Goal: Information Seeking & Learning: Find specific page/section

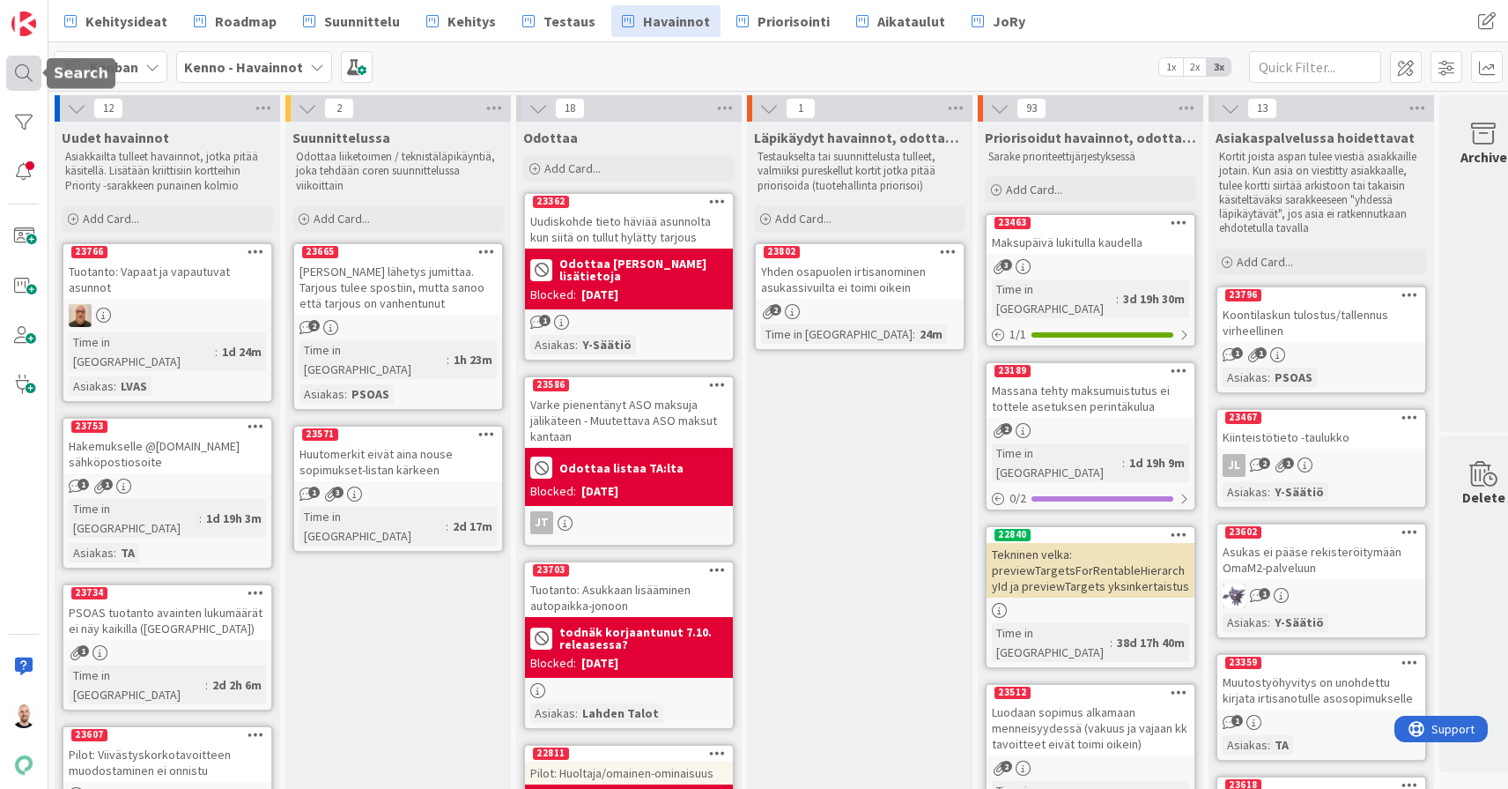
click at [28, 71] on div at bounding box center [23, 73] width 35 height 35
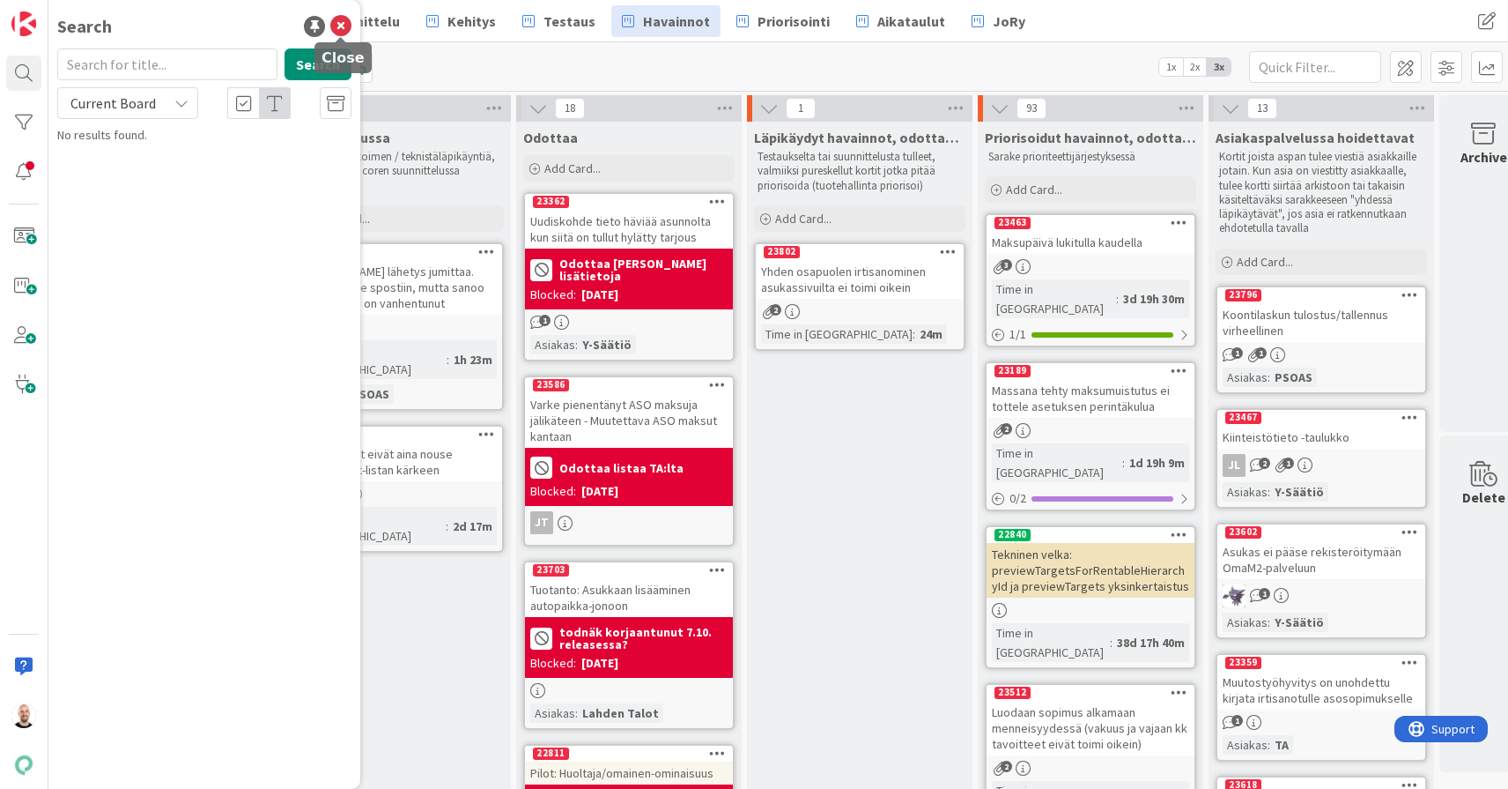
click at [338, 19] on icon at bounding box center [340, 26] width 21 height 21
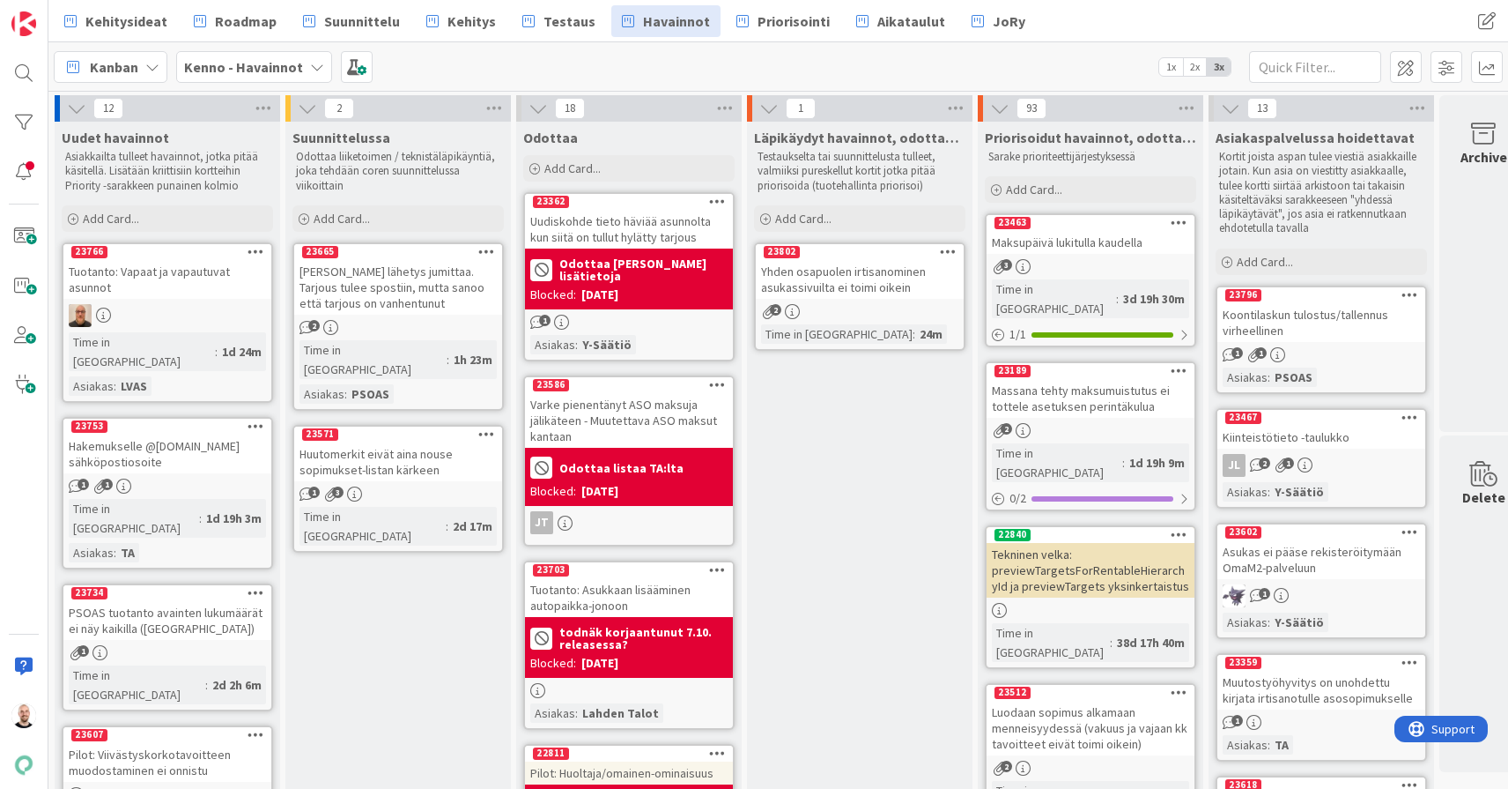
click at [895, 279] on div "Yhden osapuolen irtisanominen asukassivuilta ei toimi oikein" at bounding box center [860, 279] width 208 height 39
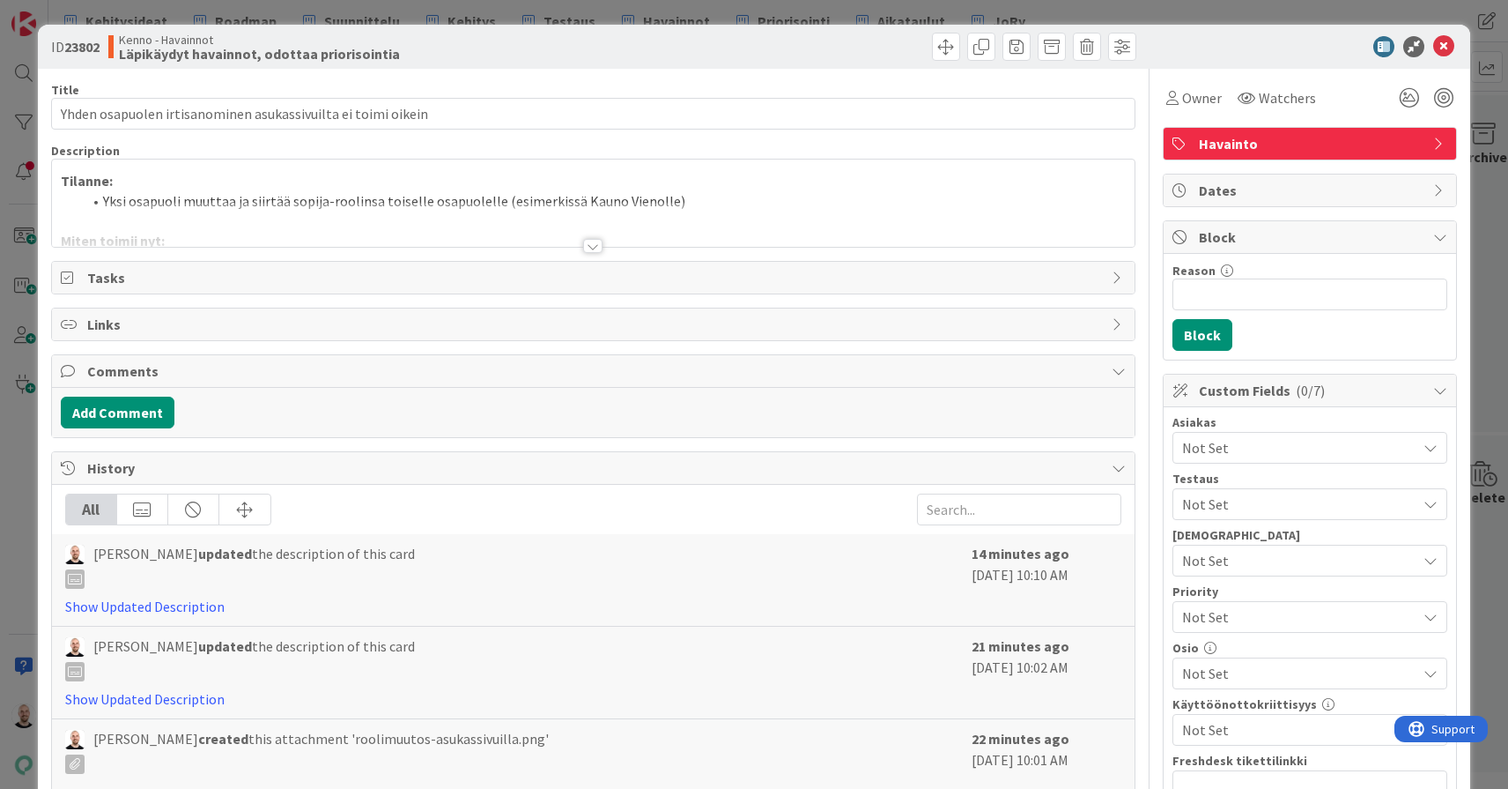
click at [595, 246] on div at bounding box center [592, 246] width 19 height 14
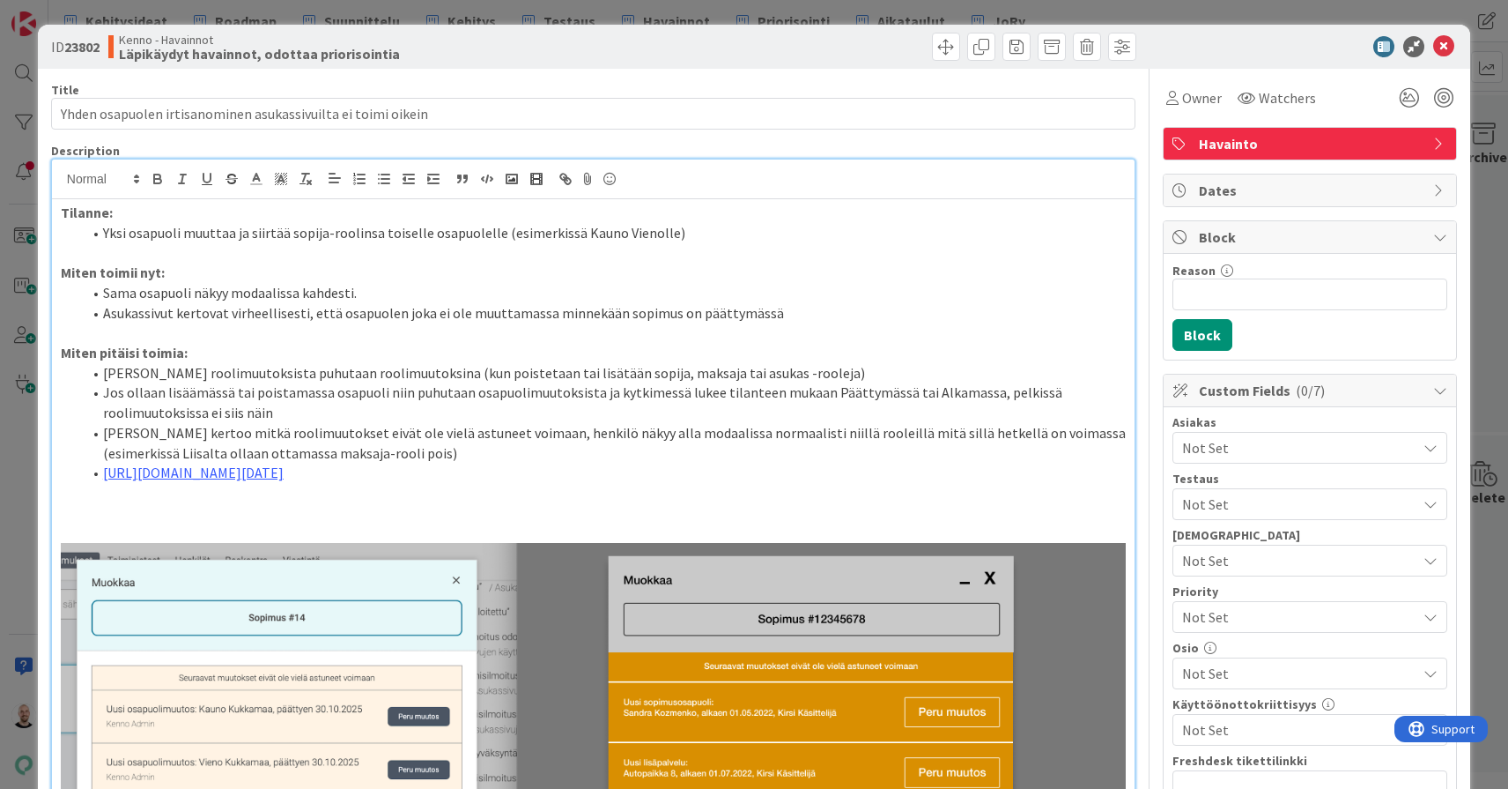
click at [697, 11] on div "ID 23802 Kenno - Havainnot Läpikäydyt havainnot, odottaa priorisointia Title 60…" at bounding box center [754, 394] width 1508 height 789
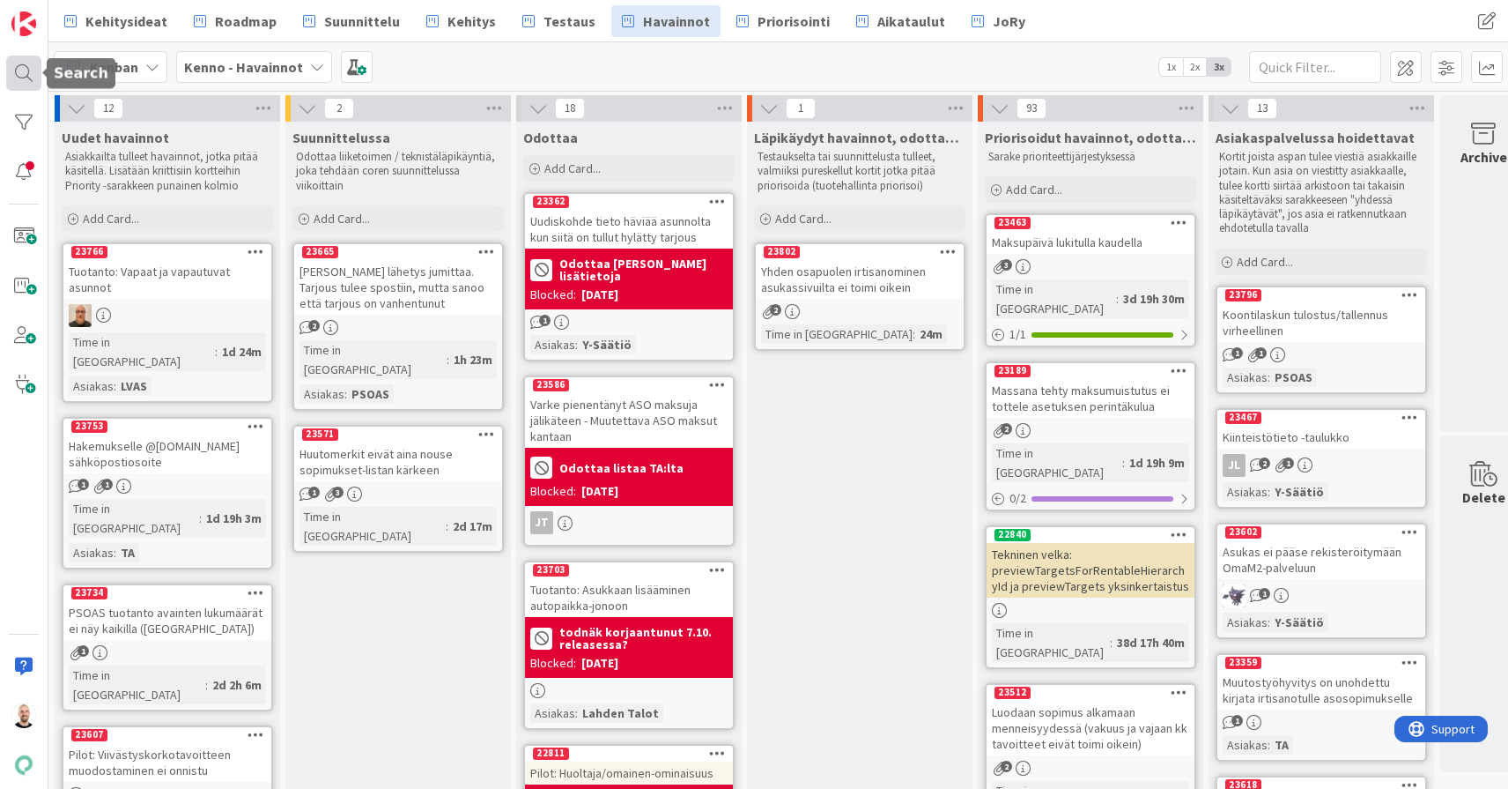
click at [17, 64] on div at bounding box center [23, 73] width 35 height 35
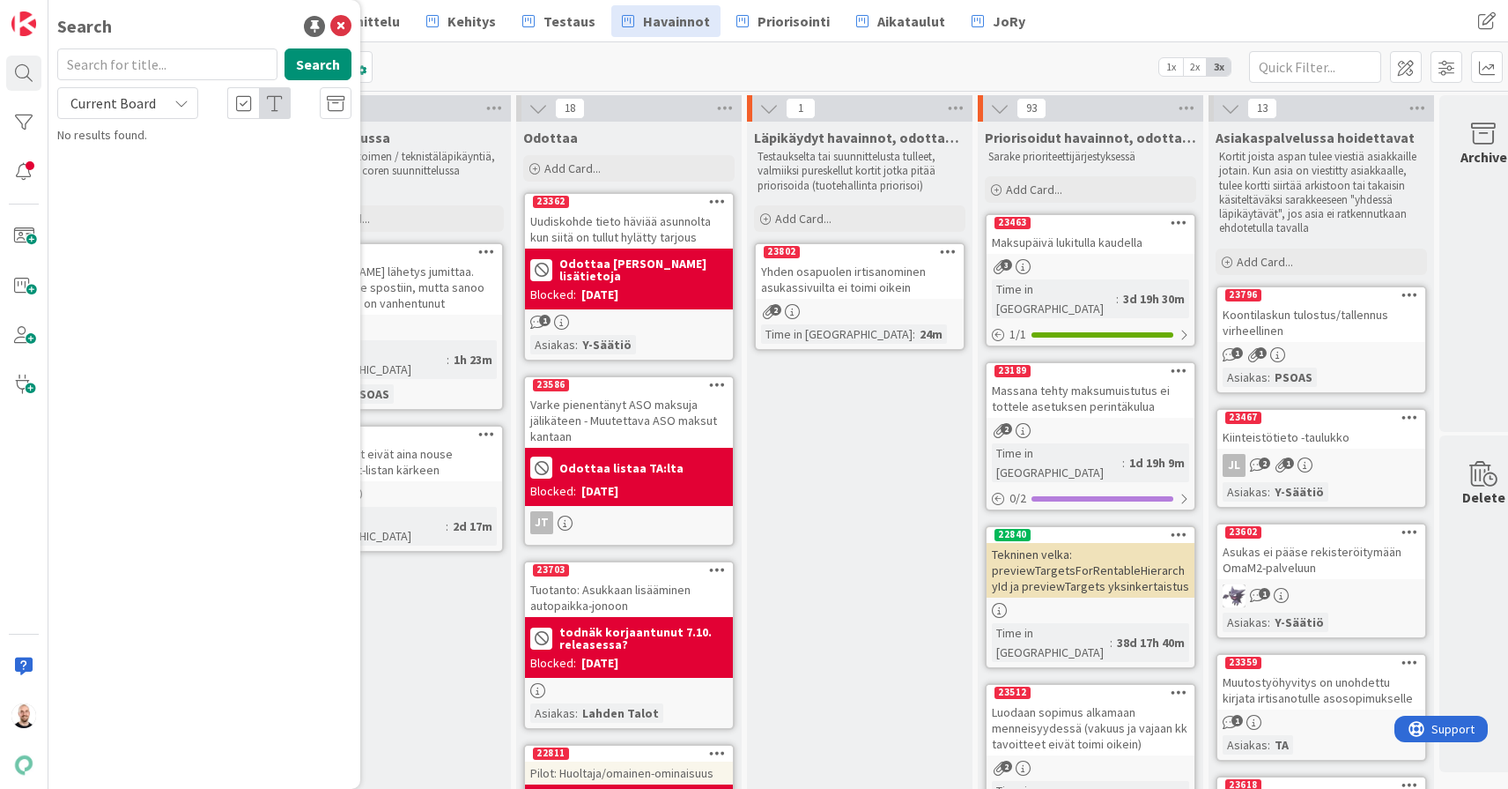
click at [165, 66] on input "text" at bounding box center [167, 64] width 220 height 32
type input "huutomerkit"
click at [250, 162] on span "eivät aina nouse sopimukset-listan kärkeen" at bounding box center [216, 164] width 269 height 34
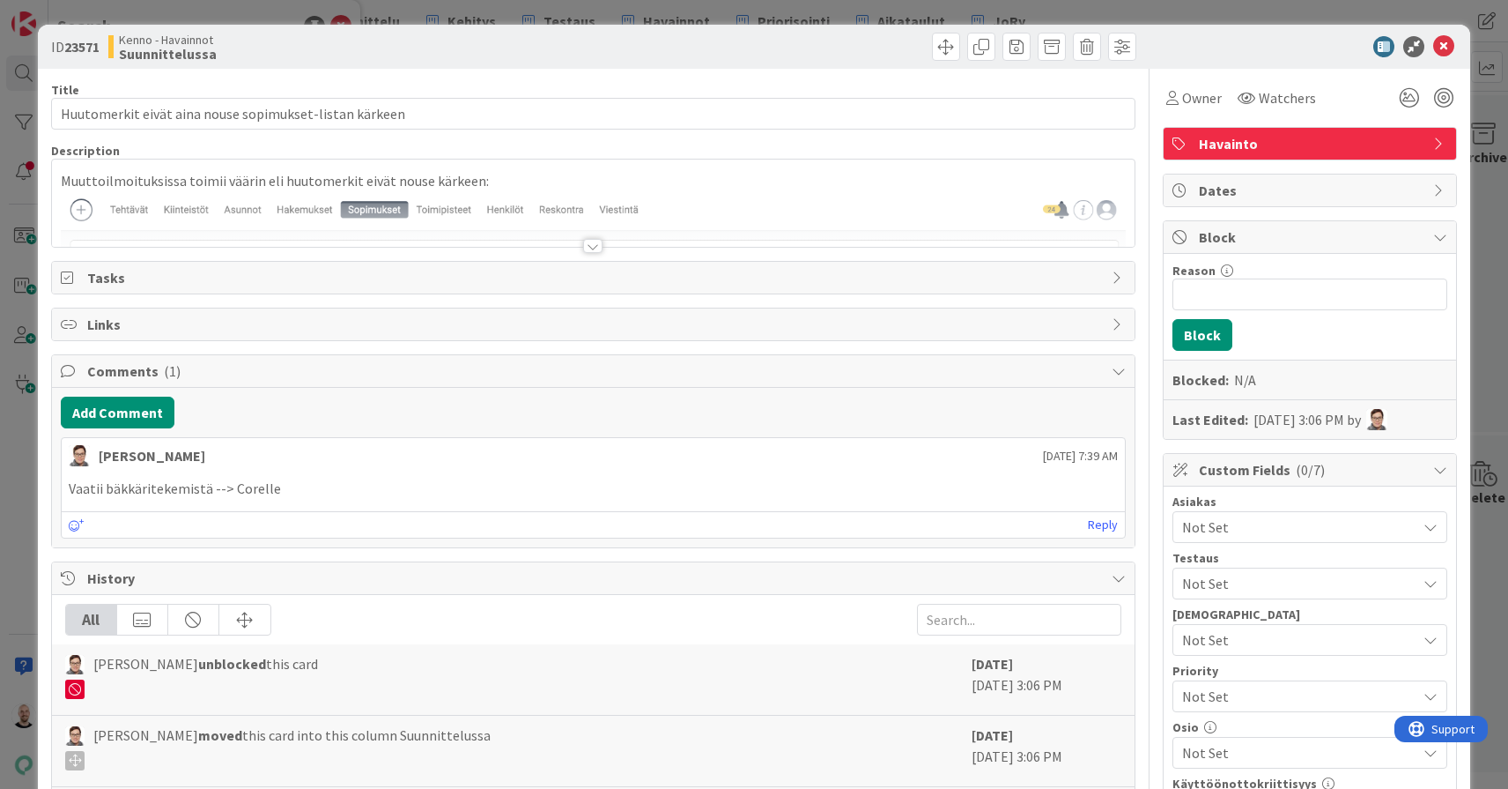
click at [589, 246] on div at bounding box center [592, 246] width 19 height 14
click at [595, 246] on div at bounding box center [592, 246] width 19 height 14
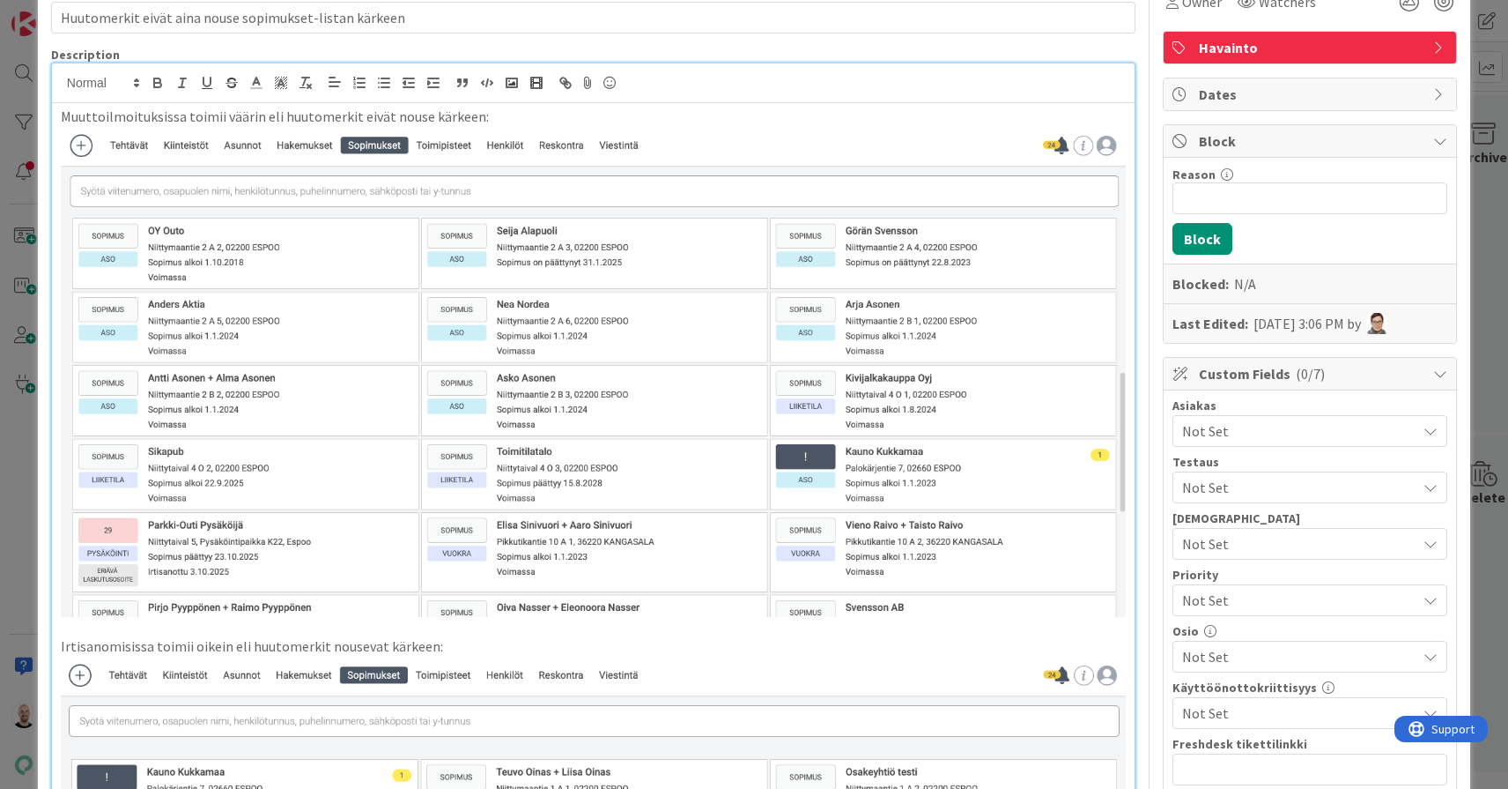
scroll to position [74, 0]
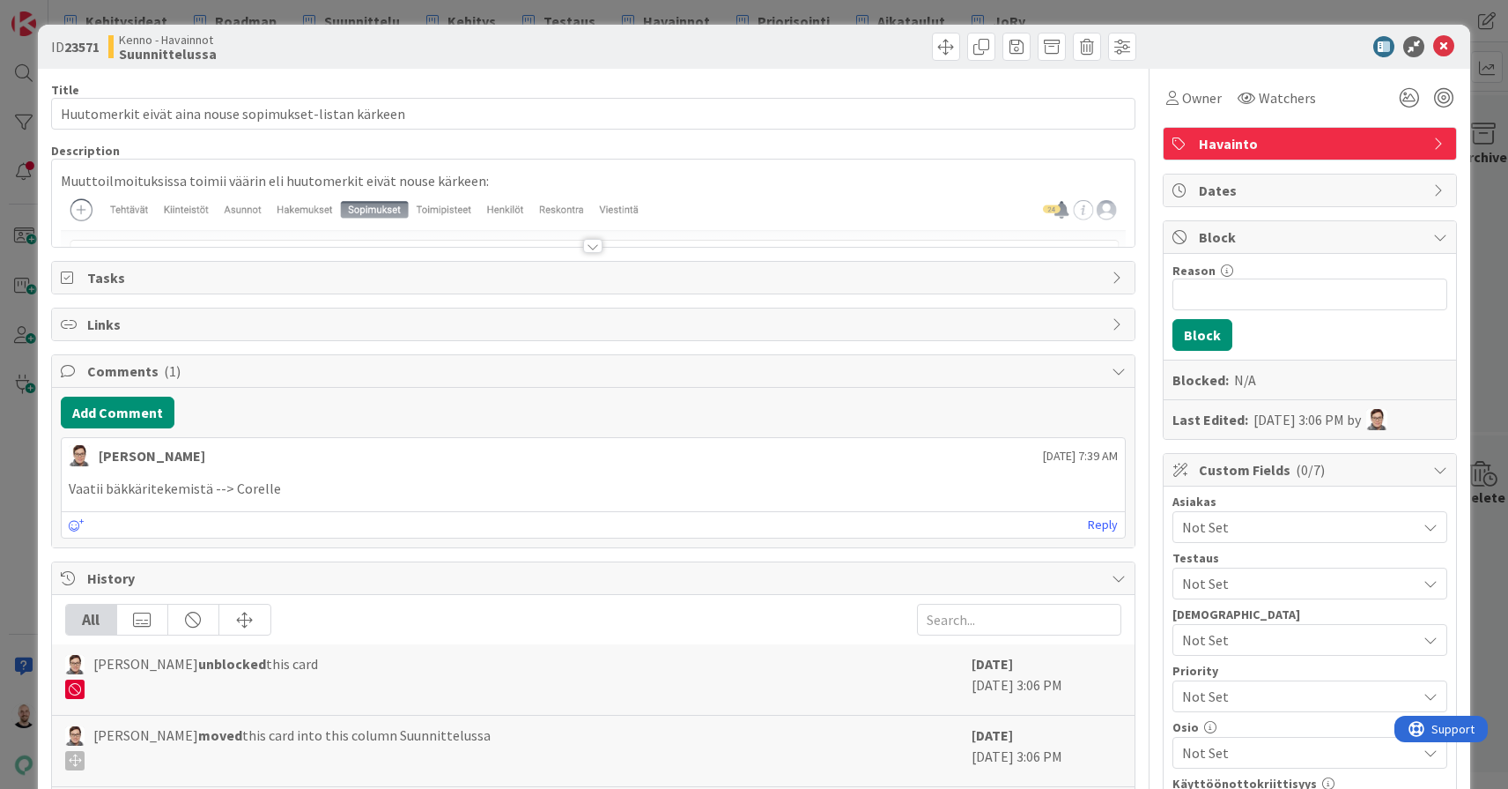
click at [593, 247] on div at bounding box center [592, 246] width 19 height 14
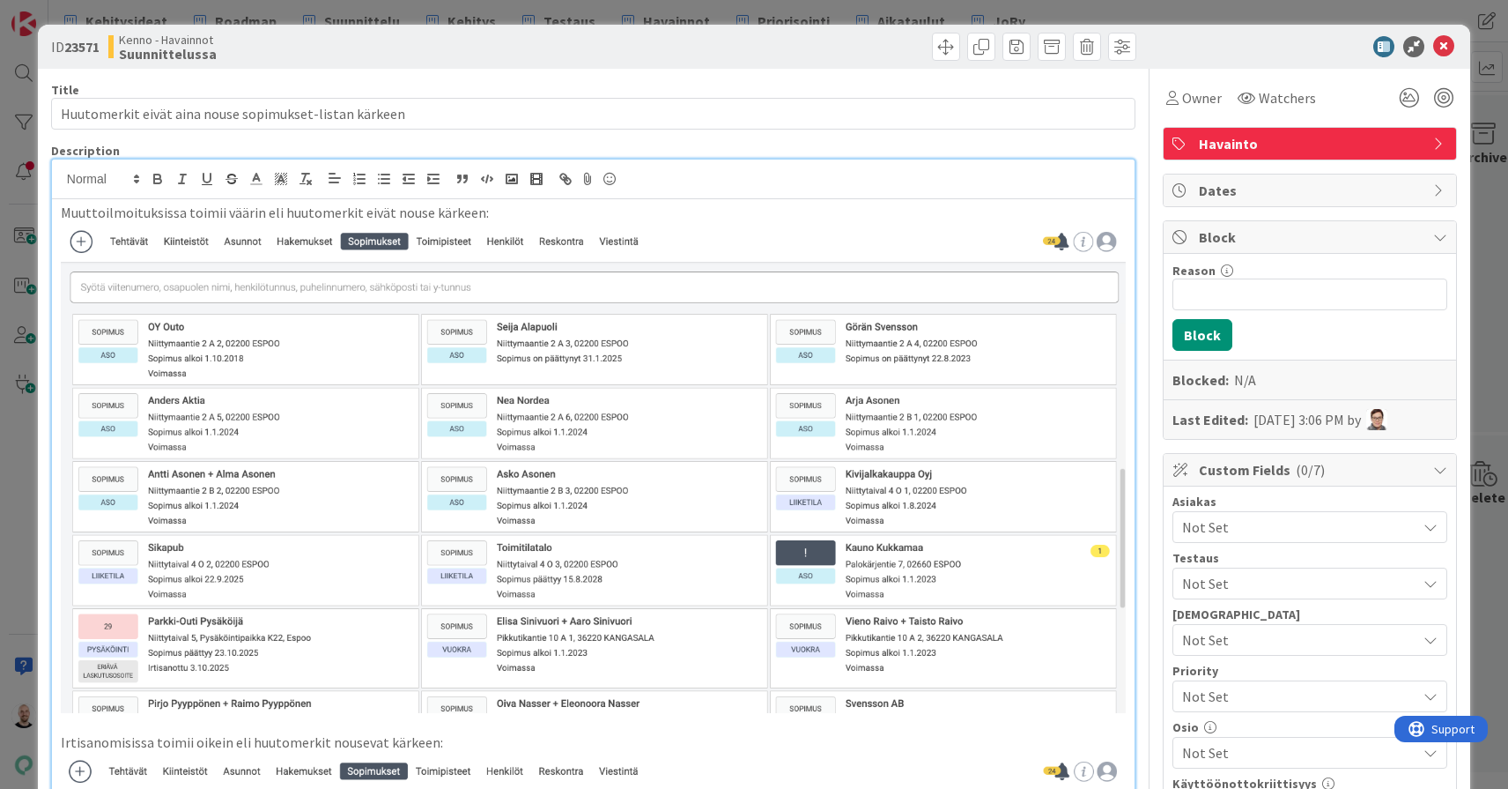
click at [545, 12] on div "ID 23571 Kenno - Havainnot Suunnittelussa Title 54 / 128 Huutomerkit eivät [PER…" at bounding box center [754, 394] width 1508 height 789
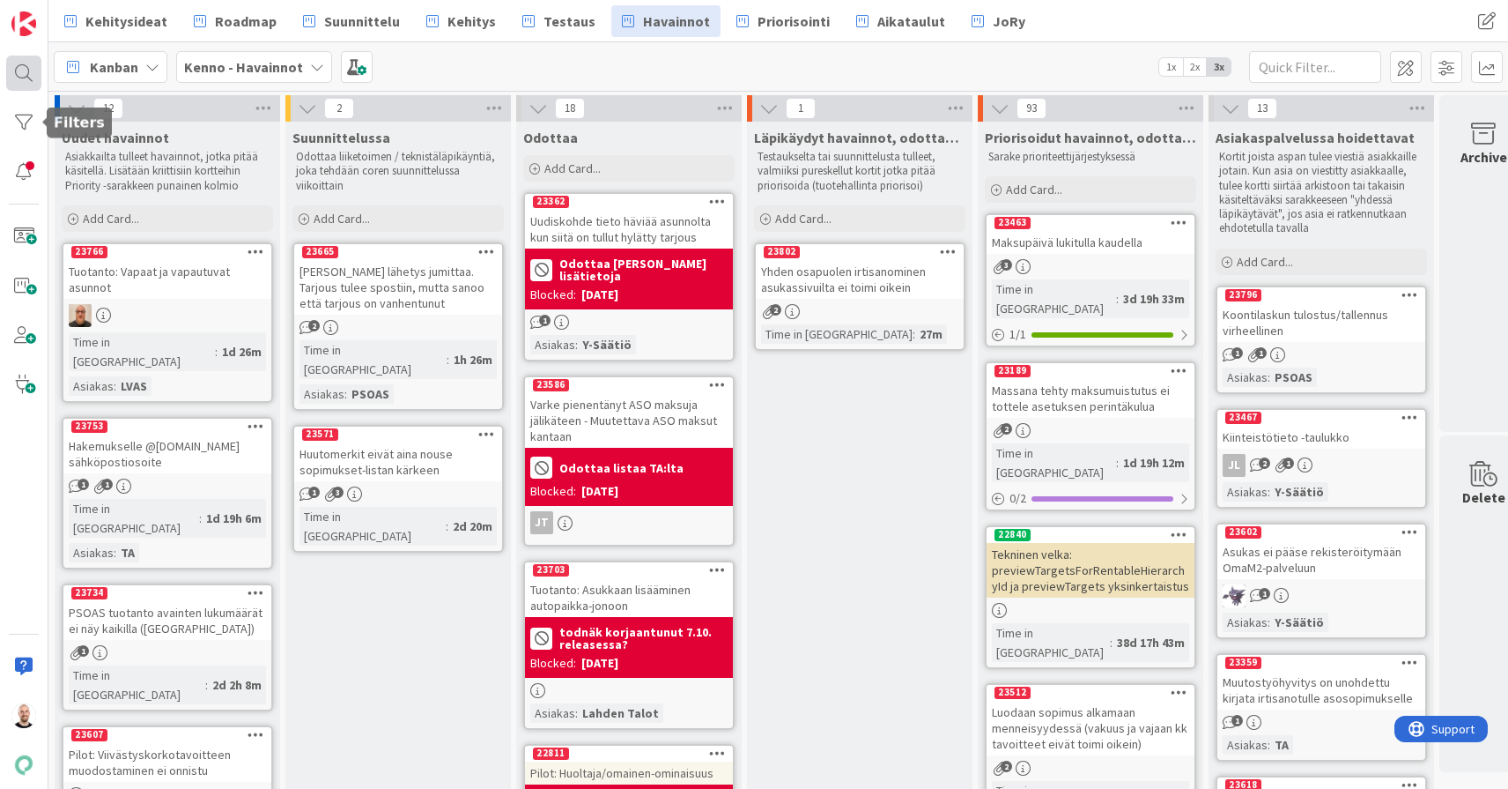
click at [22, 71] on div at bounding box center [23, 73] width 35 height 35
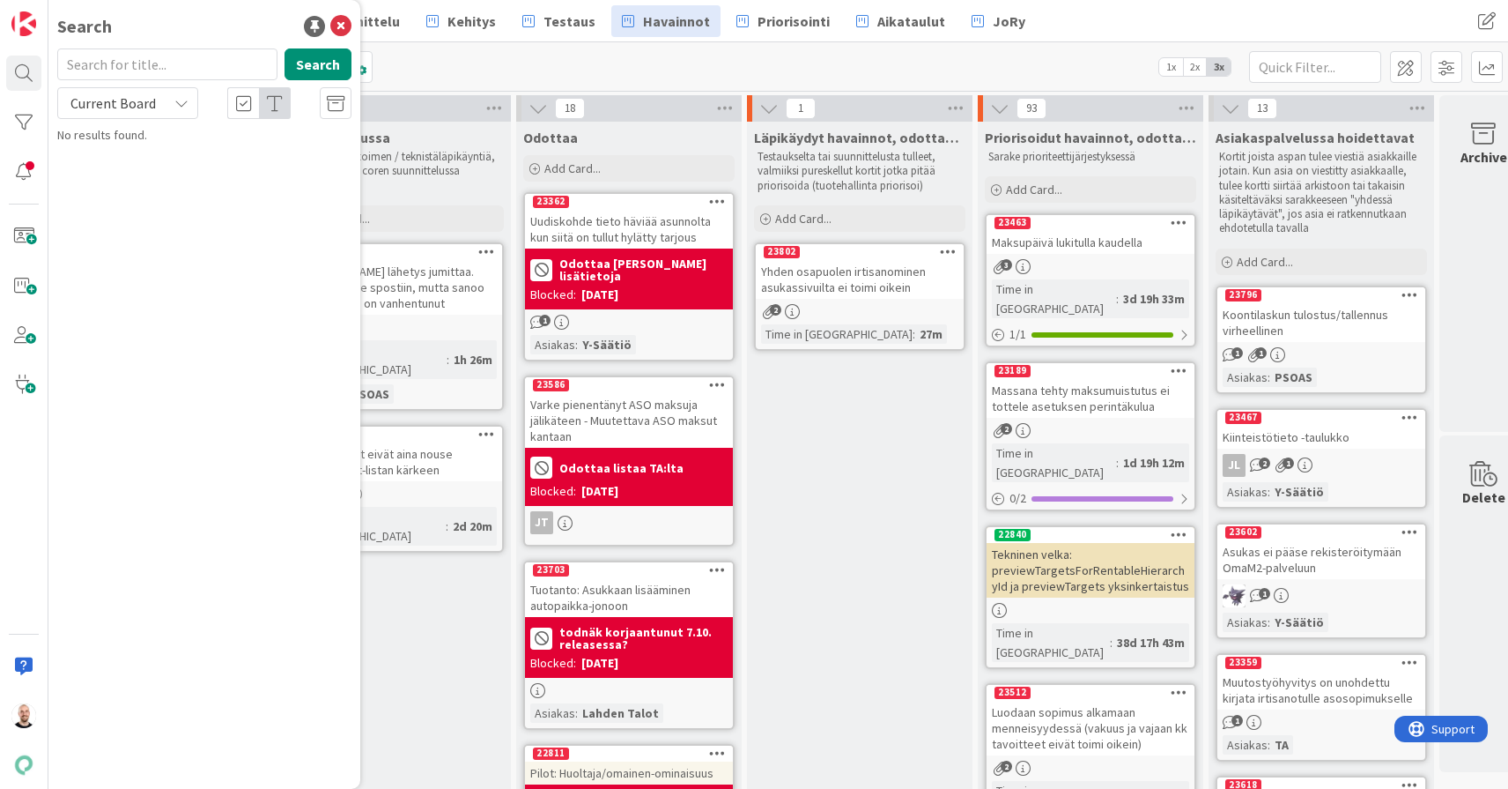
click at [165, 66] on input "text" at bounding box center [167, 64] width 220 height 32
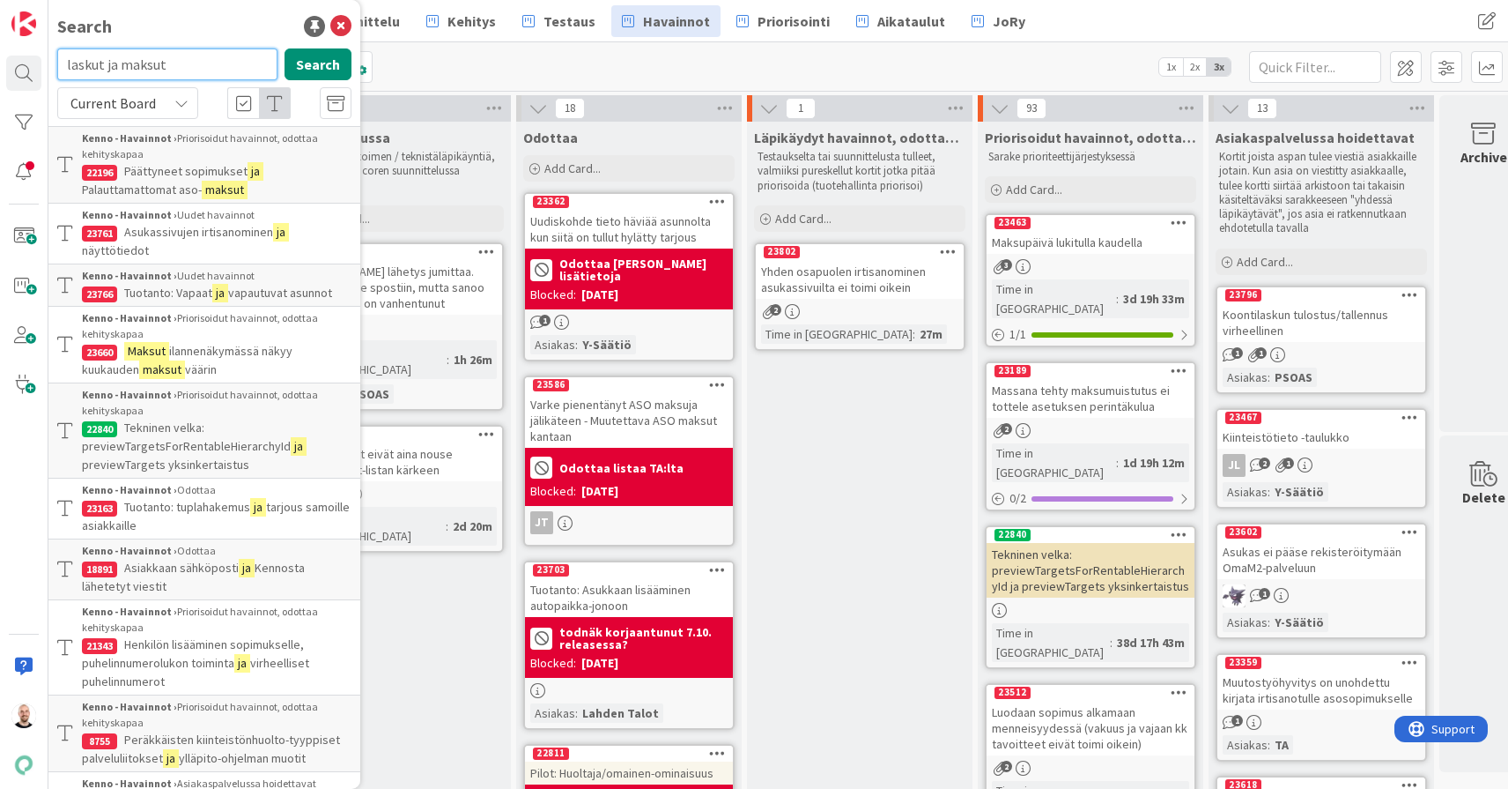
click at [159, 75] on input "laskut ja maksut" at bounding box center [167, 64] width 220 height 32
type input "kohdistumattomat"
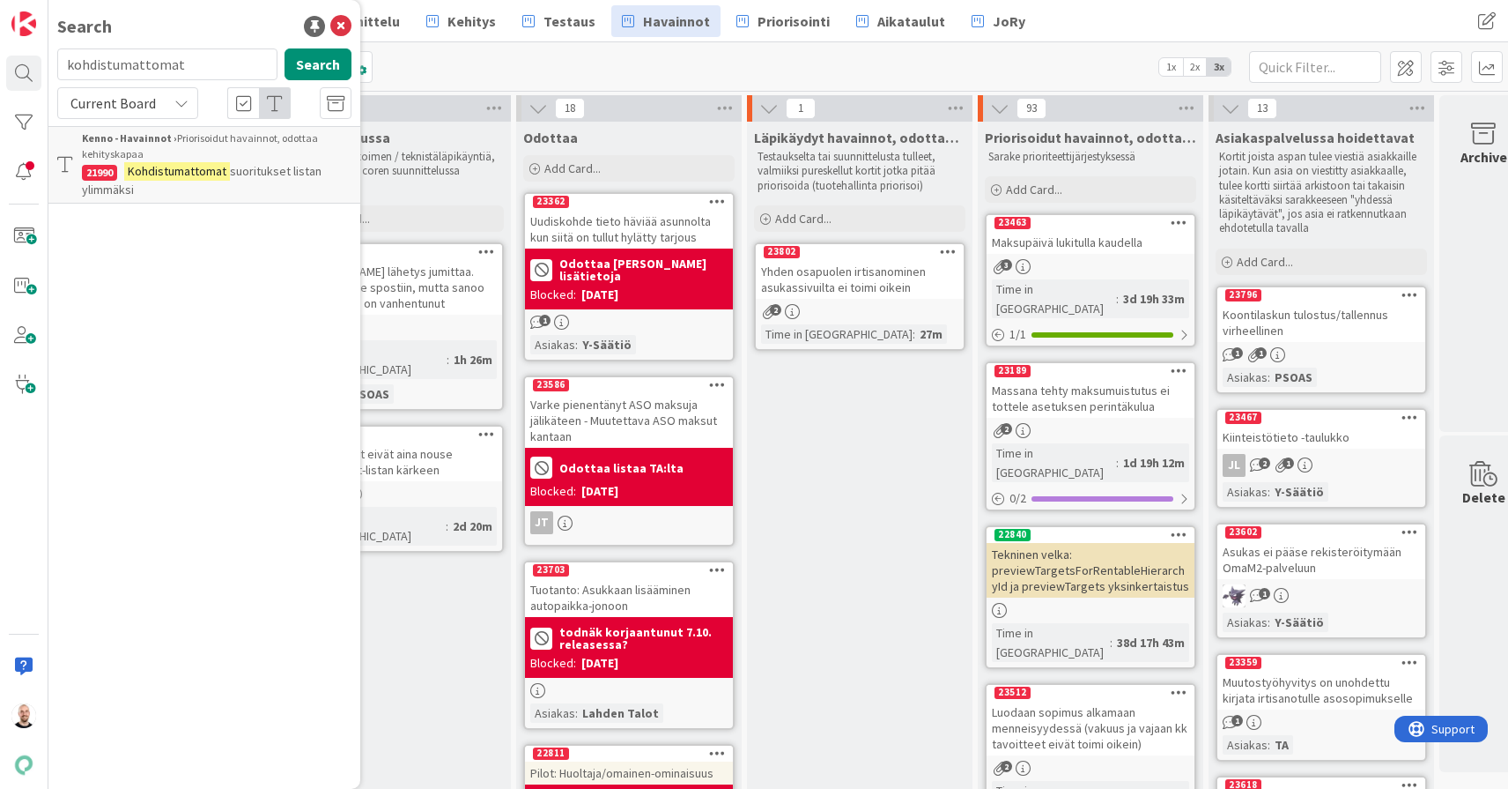
click at [251, 183] on p "Kohdistumattomat suoritukset listan ylimmäksi" at bounding box center [217, 180] width 270 height 37
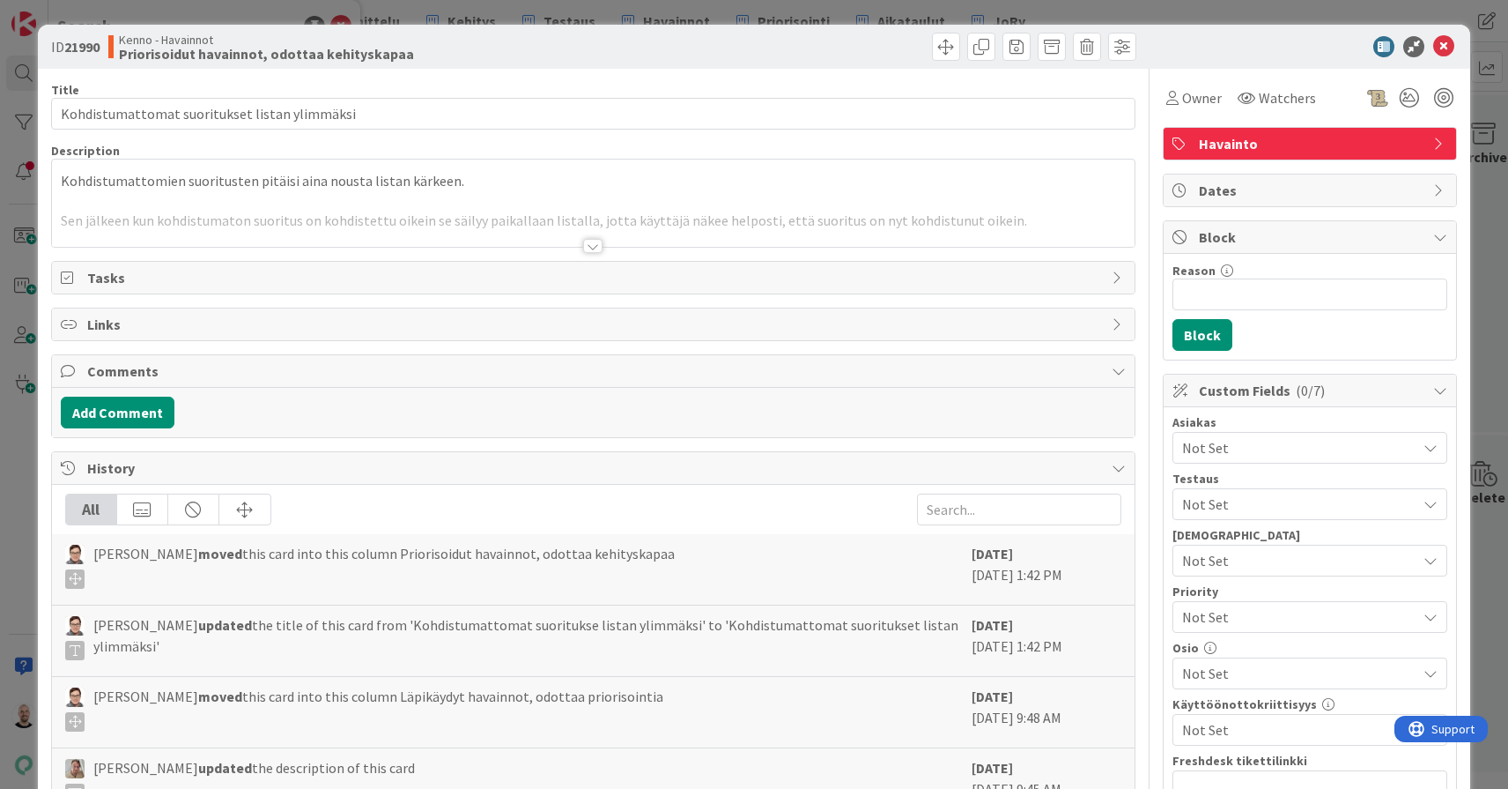
click at [594, 250] on div at bounding box center [592, 246] width 19 height 14
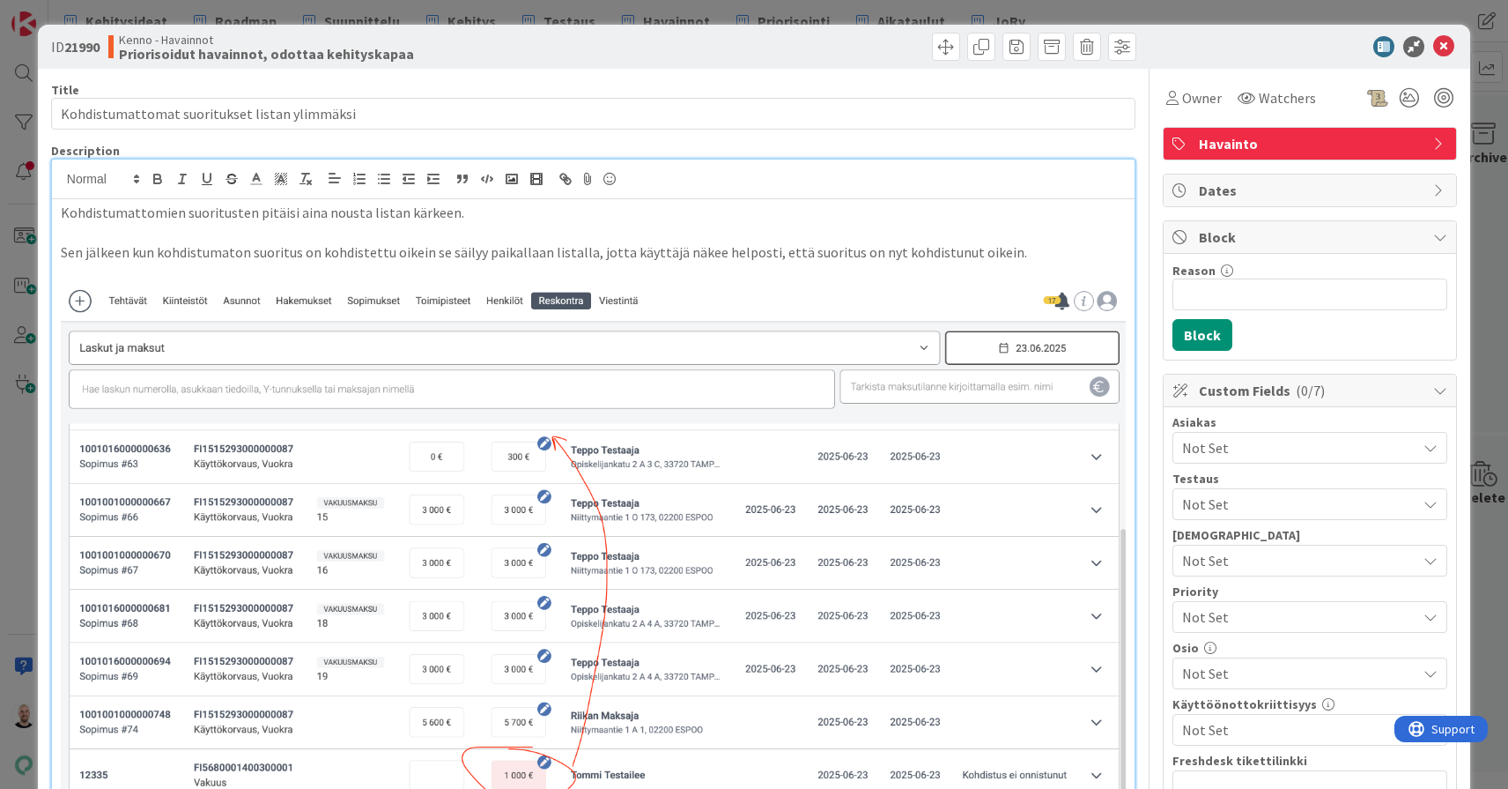
click at [20, 99] on div "ID 21990 Kenno - Havainnot Priorisoidut havainnot, odottaa kehityskapaa Title 4…" at bounding box center [754, 394] width 1508 height 789
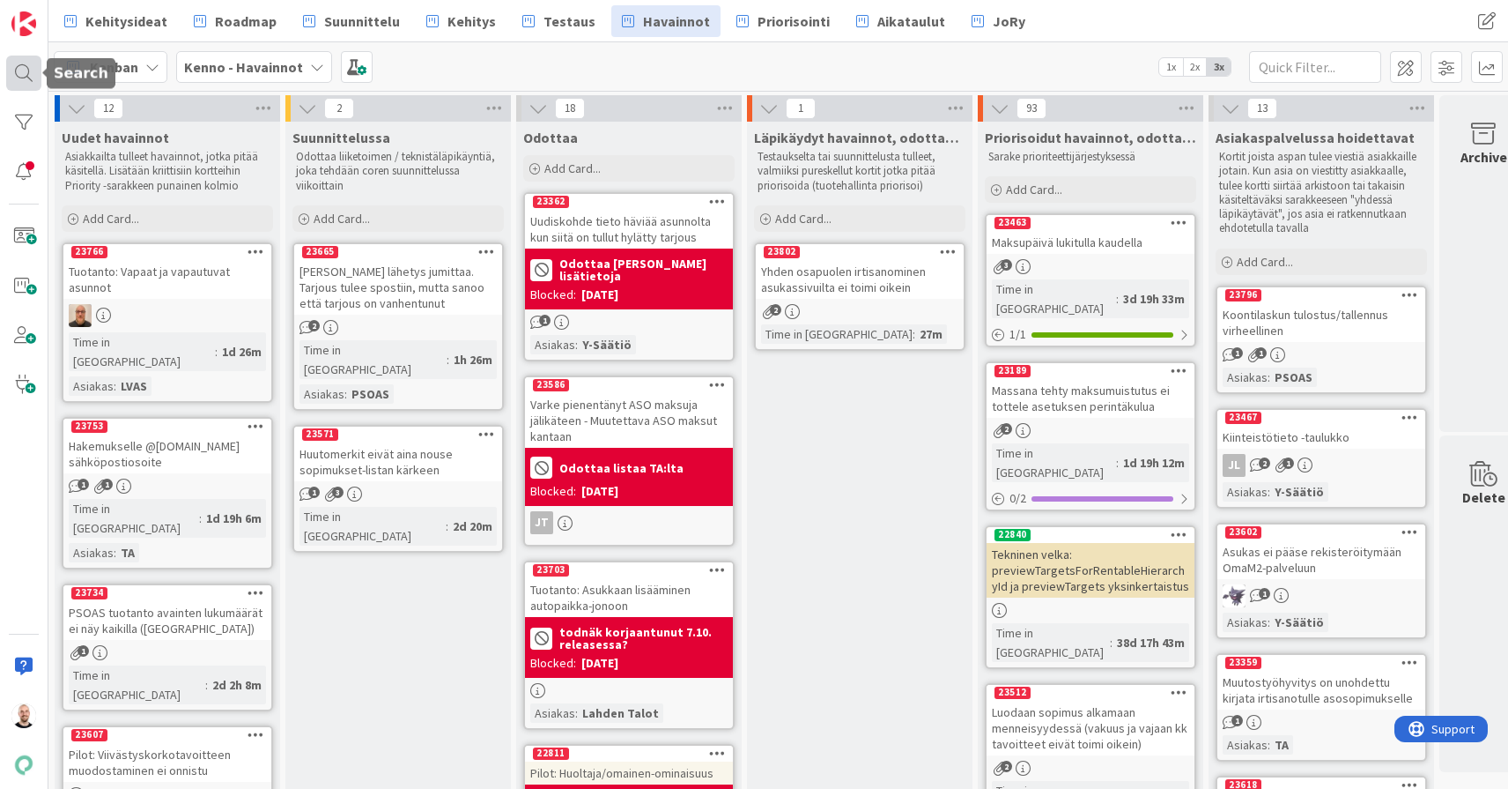
click at [22, 73] on div at bounding box center [23, 73] width 35 height 35
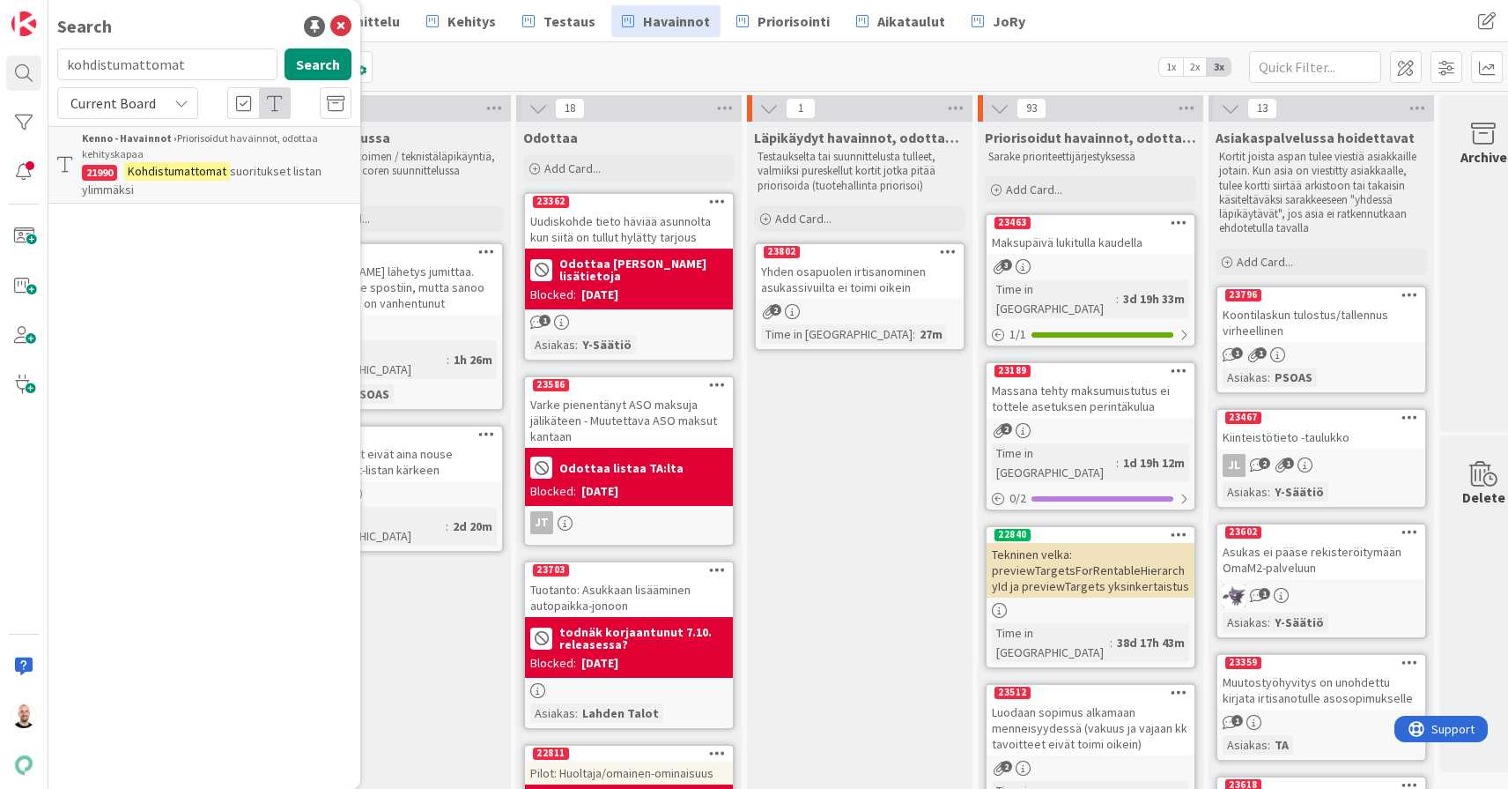
click at [130, 71] on input "kohdistumattomat" at bounding box center [167, 64] width 220 height 32
click at [152, 99] on span "Current Board" at bounding box center [112, 103] width 85 height 18
click at [152, 174] on span "All Boards" at bounding box center [158, 176] width 183 height 26
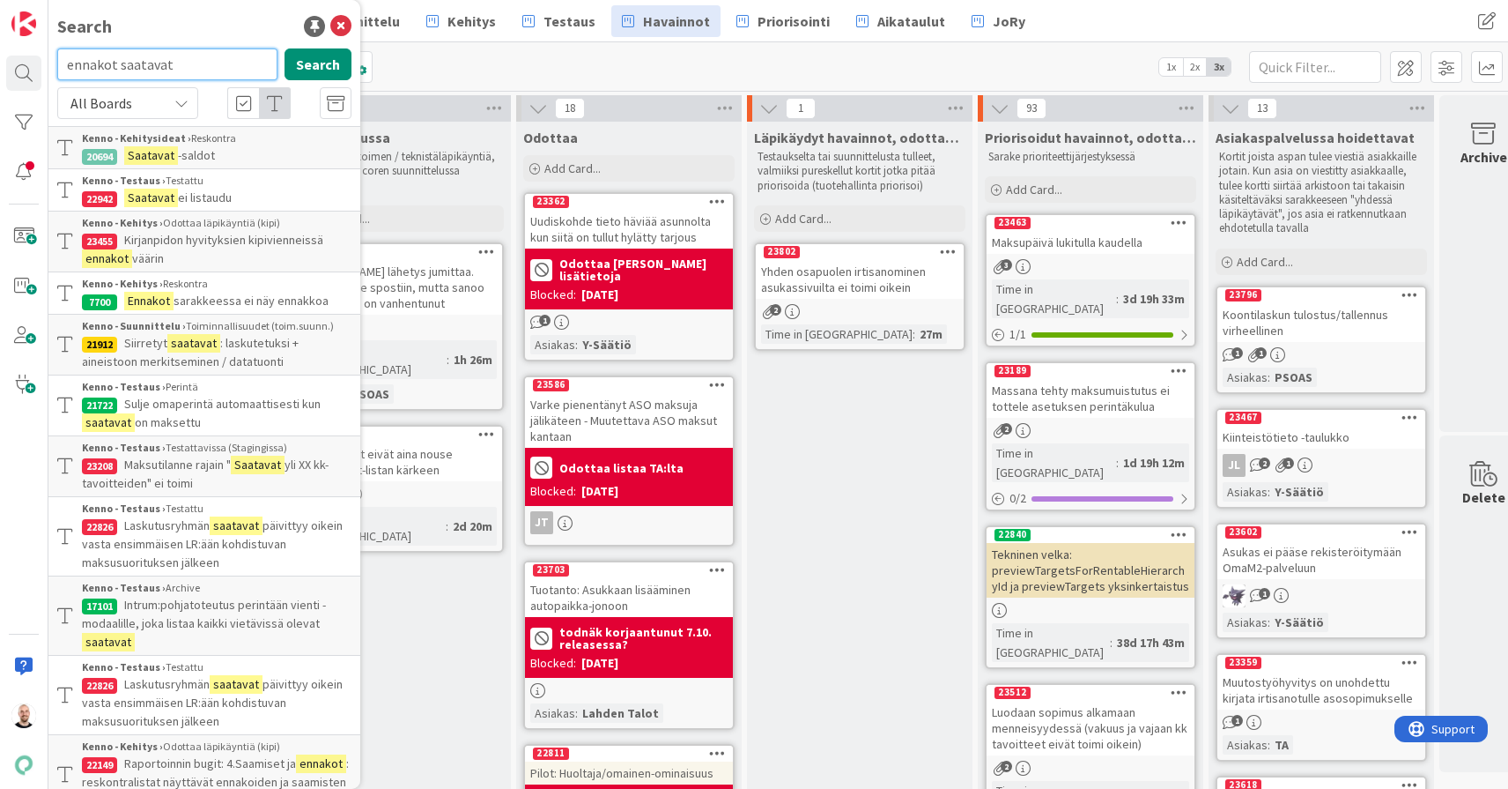
click at [165, 57] on input "ennakot saatavat" at bounding box center [167, 64] width 220 height 32
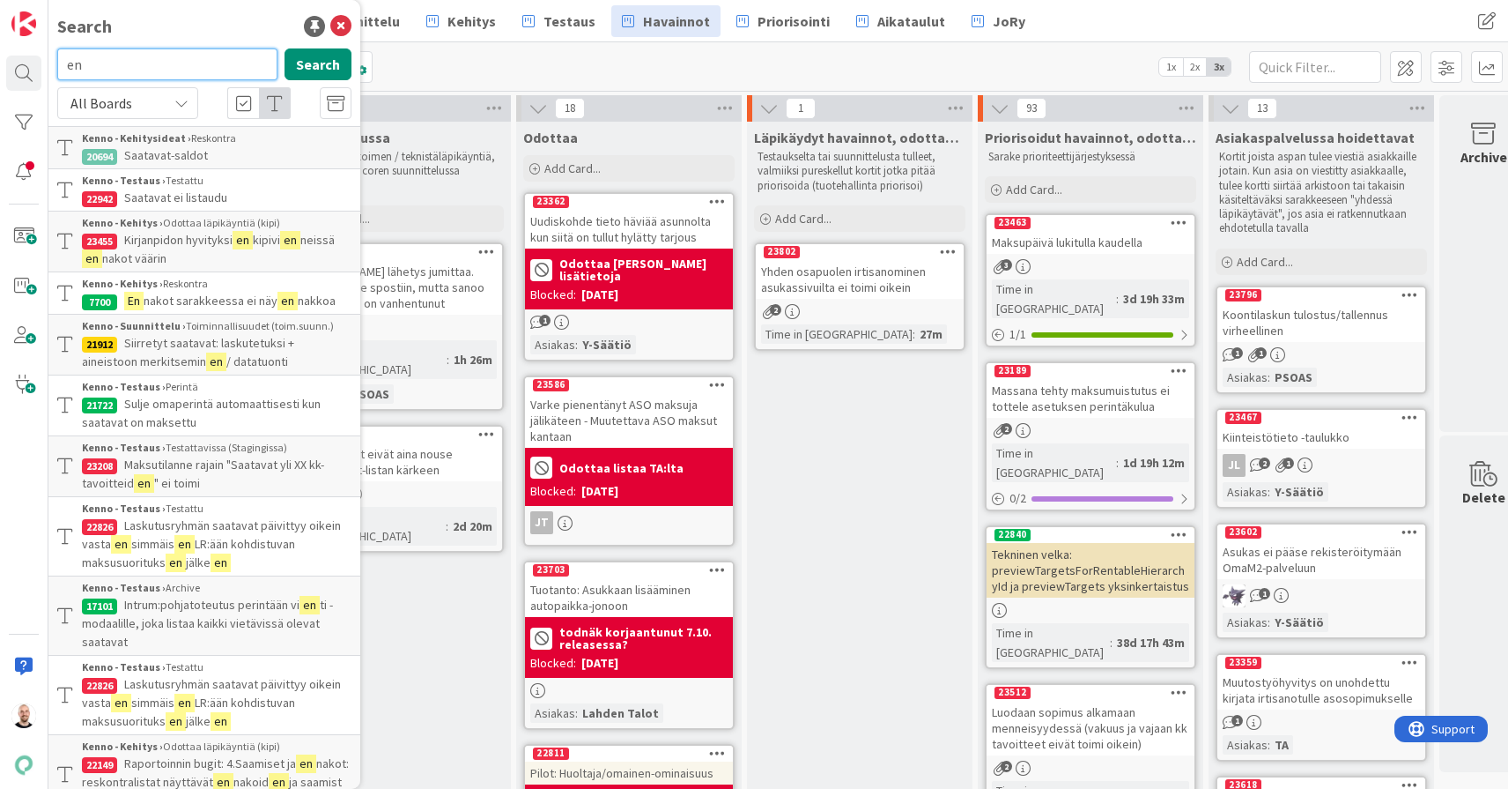
type input "e"
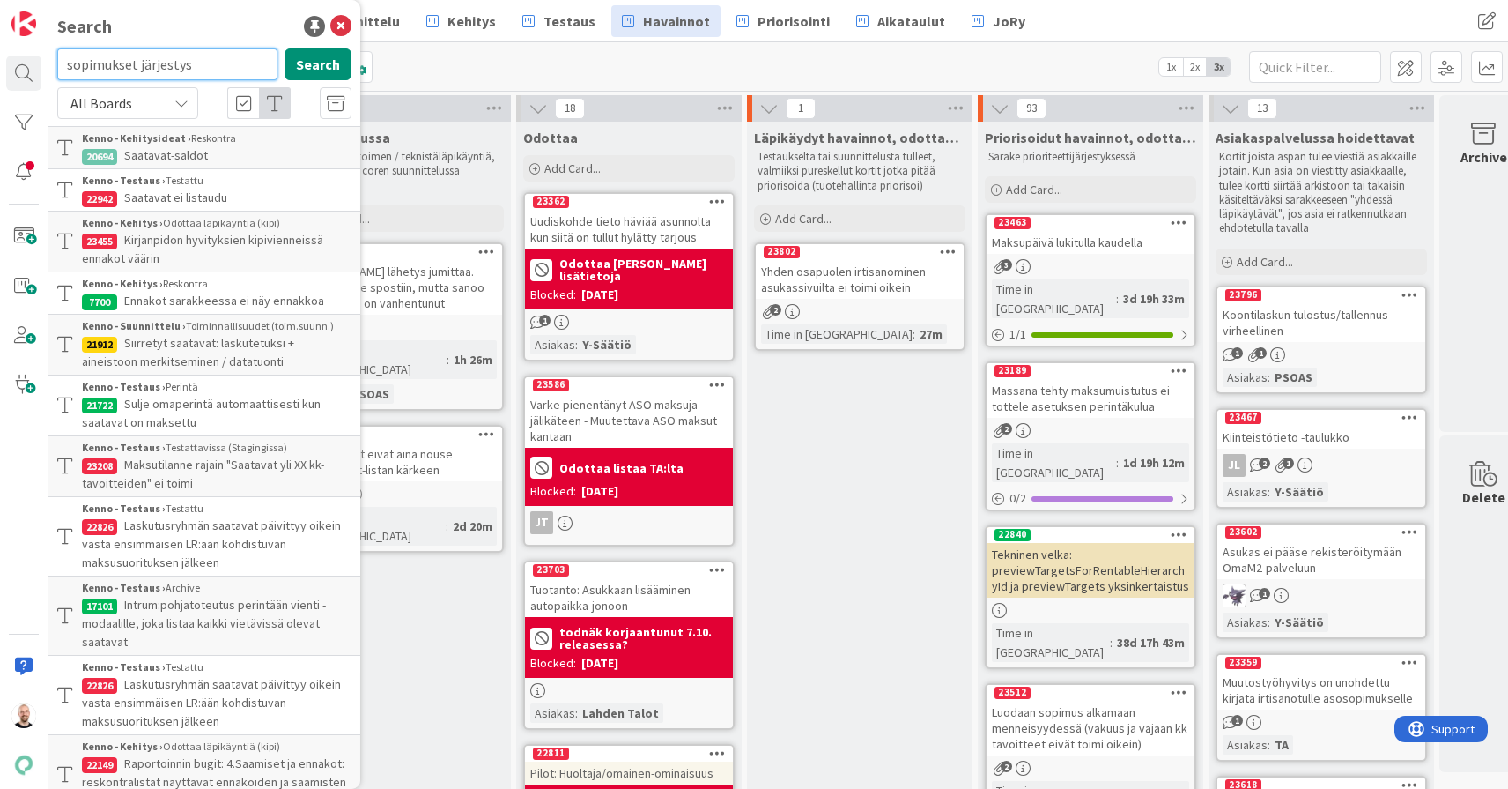
type input "sopimukset järjestys"
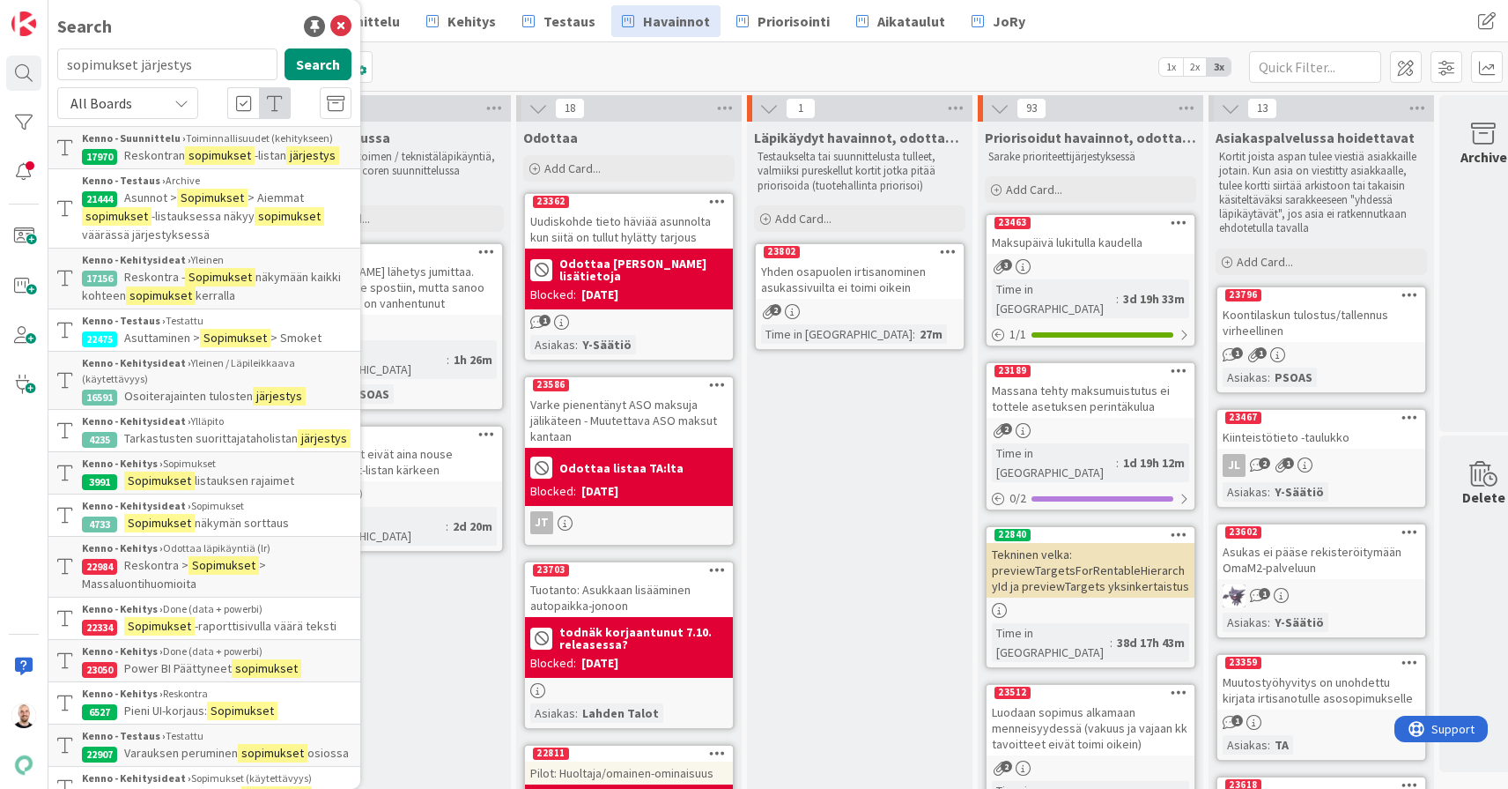
click at [235, 141] on div "Kenno - Suunnittelu › Toiminnallisuudet (kehitykseen)" at bounding box center [217, 138] width 270 height 16
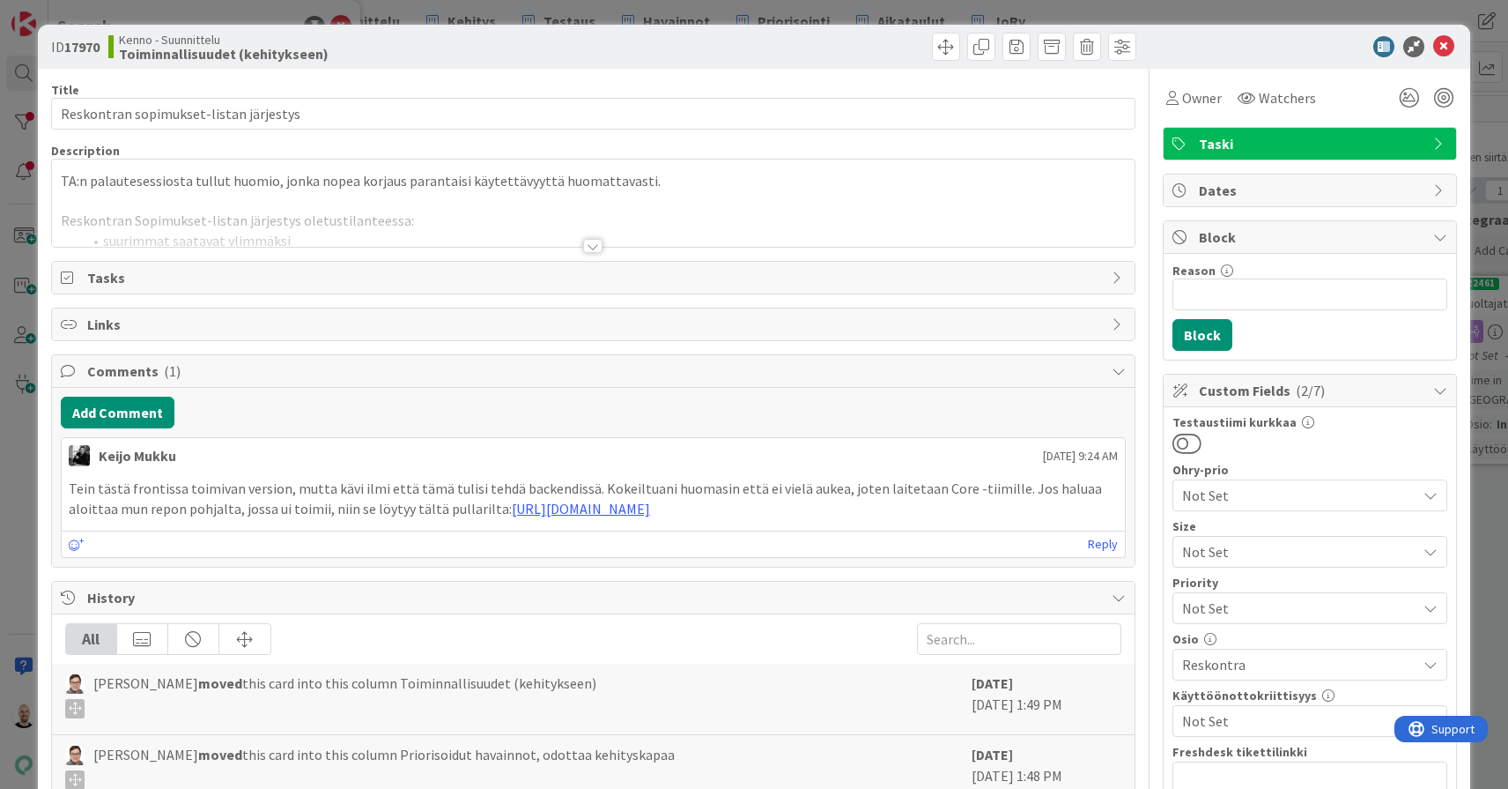
click at [595, 246] on div at bounding box center [592, 246] width 19 height 14
